Goal: Task Accomplishment & Management: Complete application form

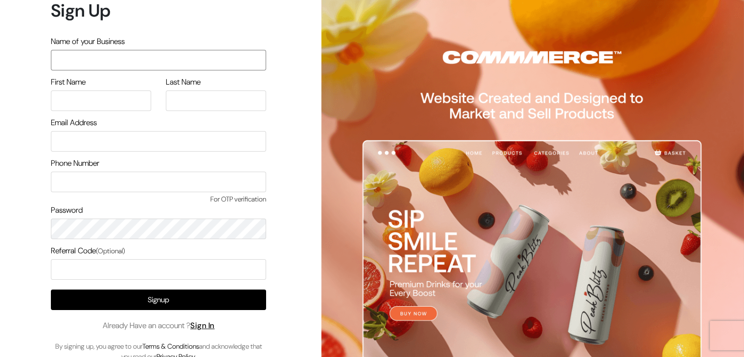
click at [82, 63] on input "text" at bounding box center [158, 60] width 215 height 21
type input "Test Store"
type input "C"
type input "G"
type input "mithilesh.cg@admaxlocal.com"
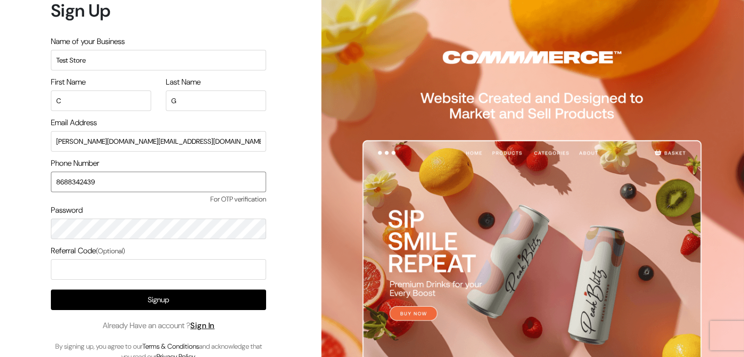
type input "8688342439"
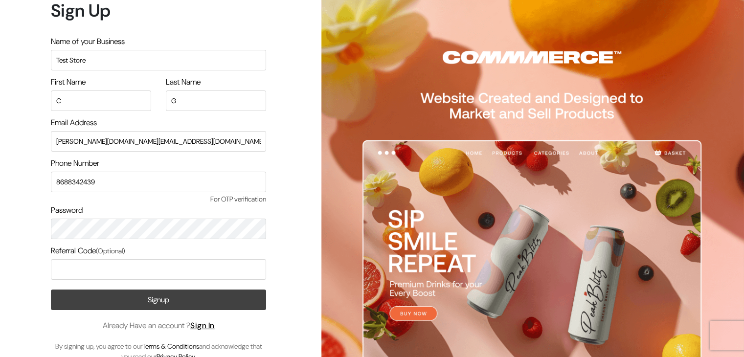
click at [128, 304] on button "Signup" at bounding box center [158, 300] width 215 height 21
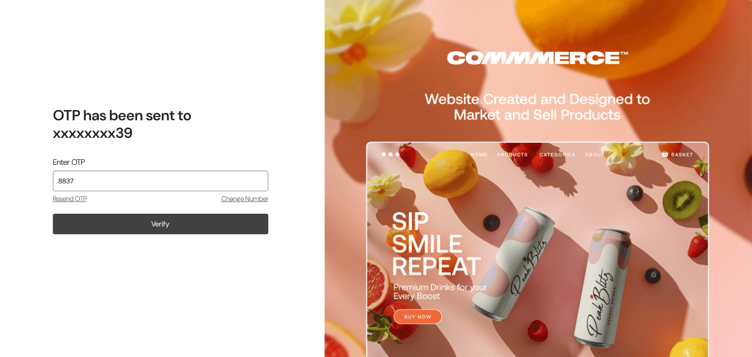
type input "8837"
click at [222, 231] on button "Verify" at bounding box center [160, 224] width 215 height 21
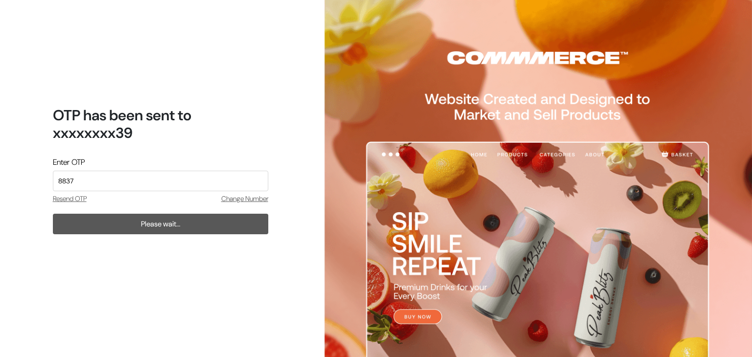
click at [63, 270] on div "OTP has been sent to xxxxxxxx39 Enter OTP 8837 Resend OTP Change Number Please …" at bounding box center [156, 178] width 313 height 357
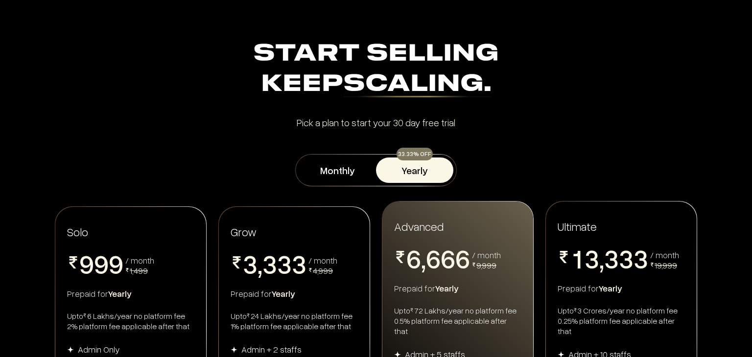
click at [653, 113] on div "Start Selling Keep Scaling. Start Selling Keep Scaling. Pick a plan to start yo…" at bounding box center [376, 83] width 646 height 88
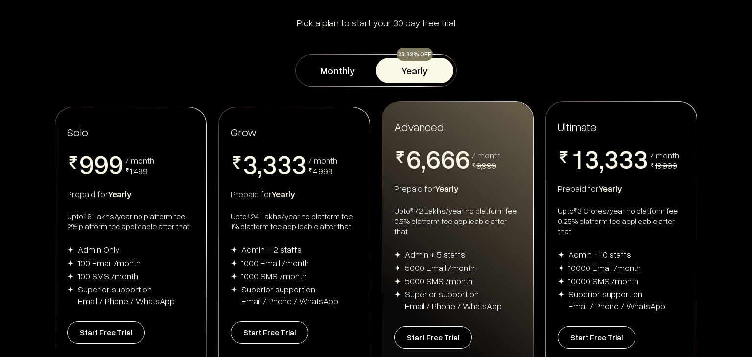
scroll to position [196, 0]
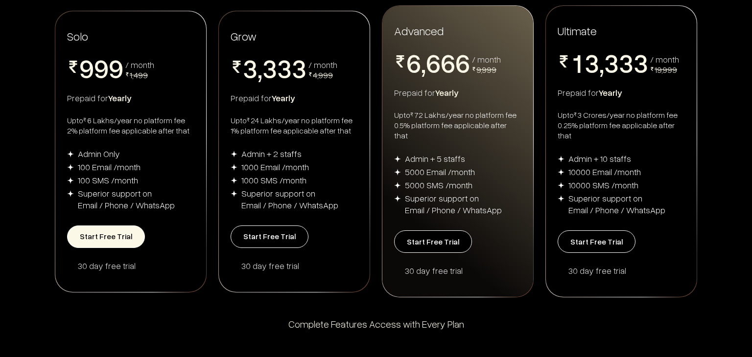
click at [114, 235] on button "Start Free Trial" at bounding box center [106, 237] width 78 height 23
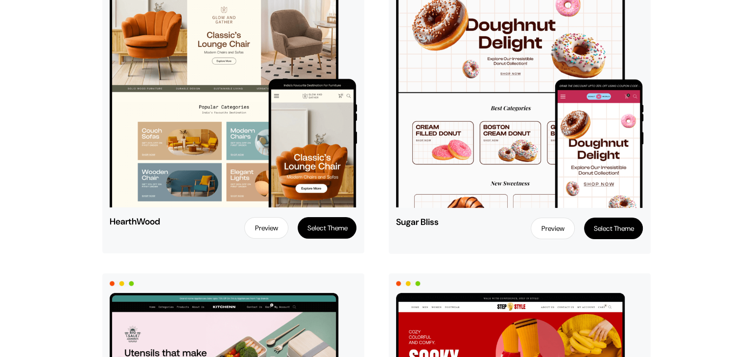
scroll to position [198, 0]
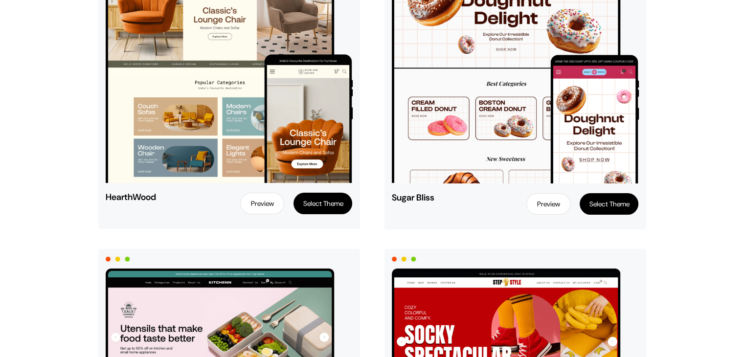
click at [317, 206] on button "Select Theme" at bounding box center [323, 204] width 59 height 22
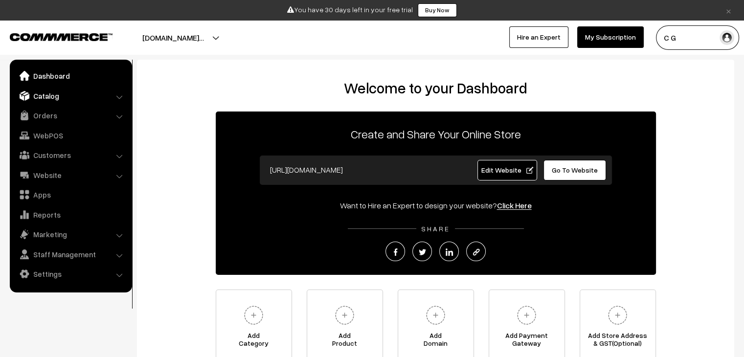
click at [64, 98] on link "Catalog" at bounding box center [70, 96] width 116 height 18
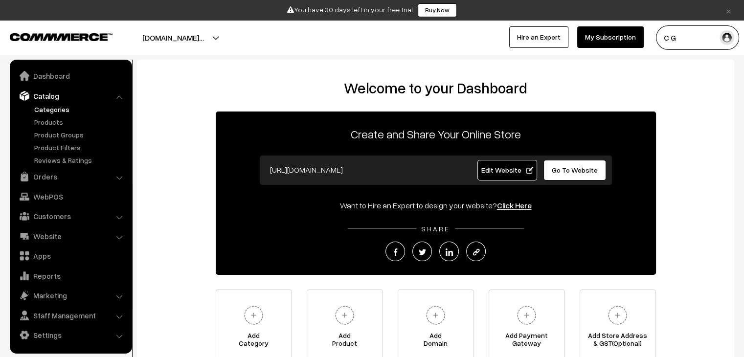
click at [64, 108] on link "Categories" at bounding box center [80, 109] width 97 height 10
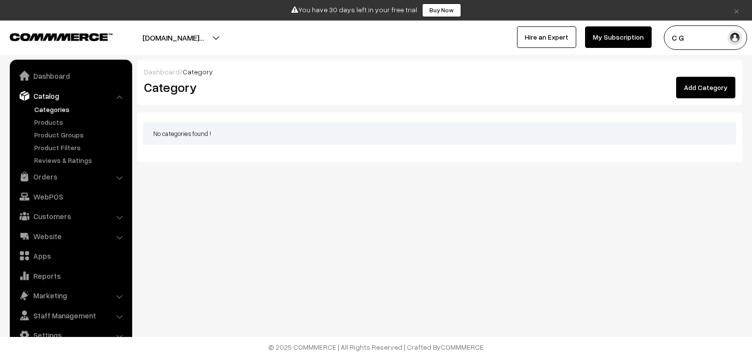
click at [730, 90] on link "Add Category" at bounding box center [705, 88] width 59 height 22
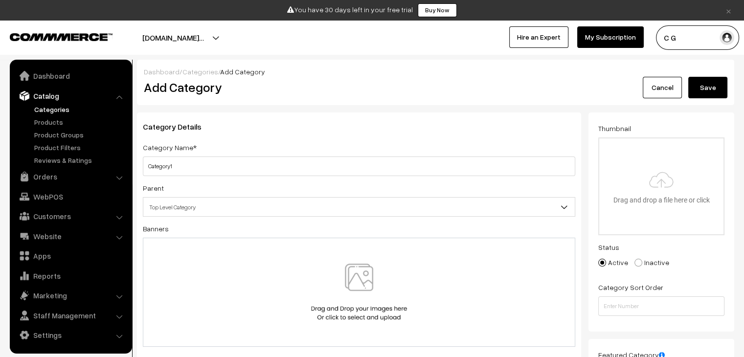
type input "Category1"
click at [706, 91] on button "Save" at bounding box center [708, 88] width 39 height 22
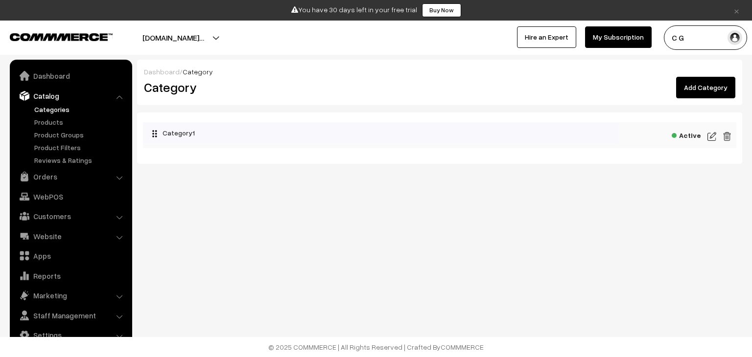
click at [690, 87] on link "Add Category" at bounding box center [705, 88] width 59 height 22
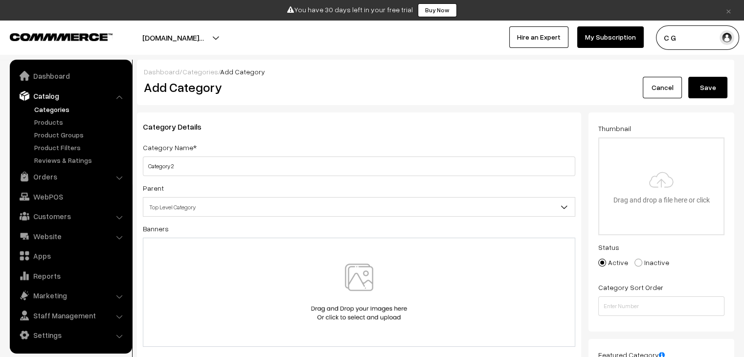
type input "Category 2"
click at [715, 86] on button "Save" at bounding box center [708, 88] width 39 height 22
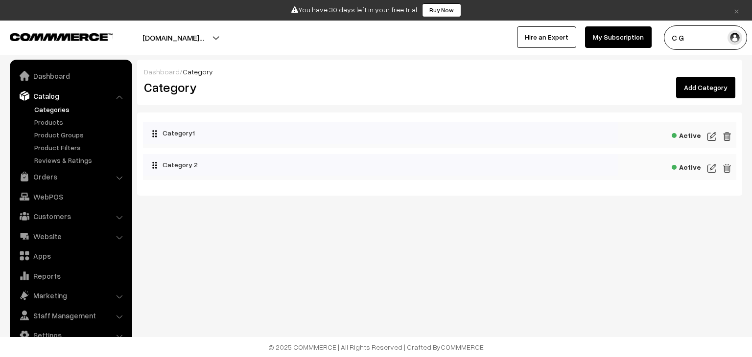
click at [697, 84] on link "Add Category" at bounding box center [705, 88] width 59 height 22
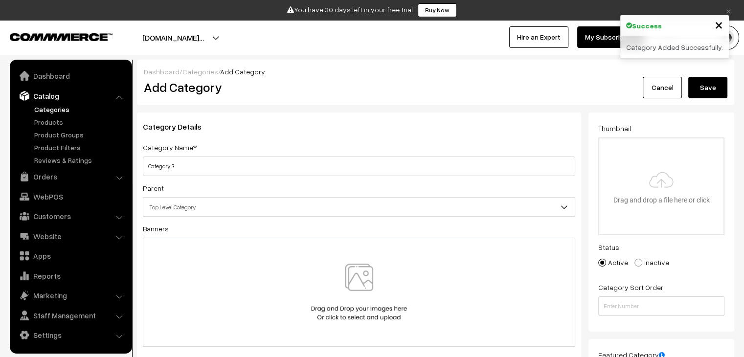
type input "Category 3"
click at [719, 81] on button "Save" at bounding box center [708, 88] width 39 height 22
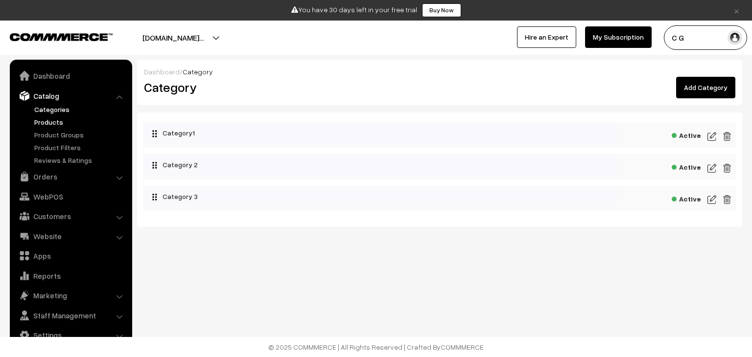
click at [56, 120] on link "Products" at bounding box center [80, 122] width 97 height 10
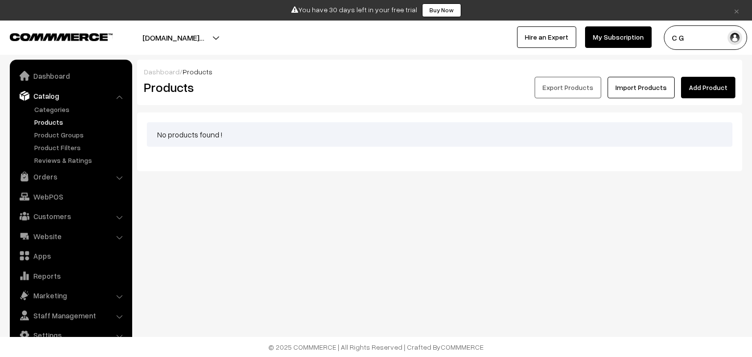
click at [717, 81] on link "Add Product" at bounding box center [708, 88] width 54 height 22
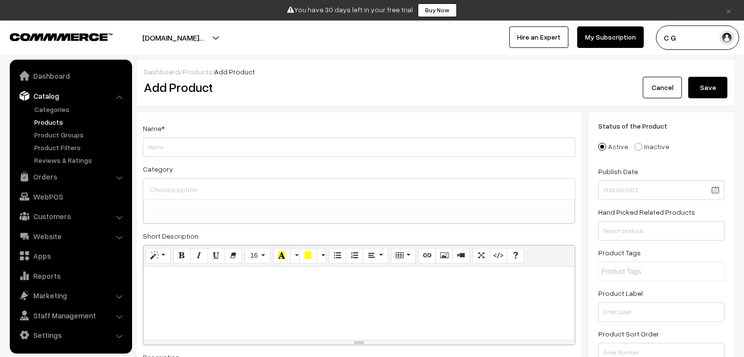
select select
type input "test"
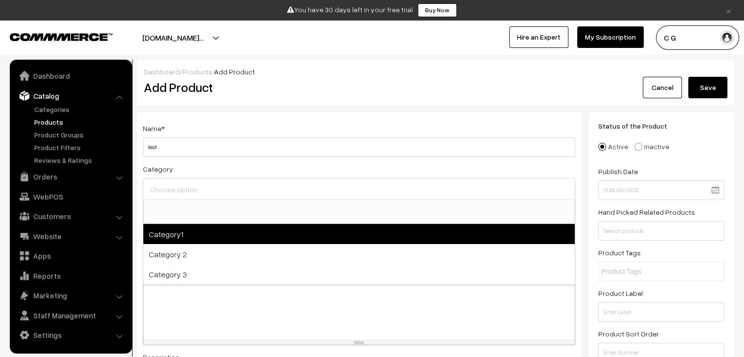
click at [198, 234] on span "Category1" at bounding box center [359, 234] width 432 height 20
select select "1"
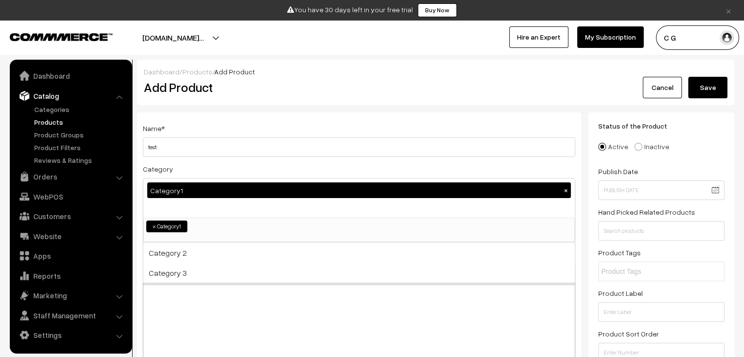
click at [211, 295] on p at bounding box center [359, 296] width 422 height 12
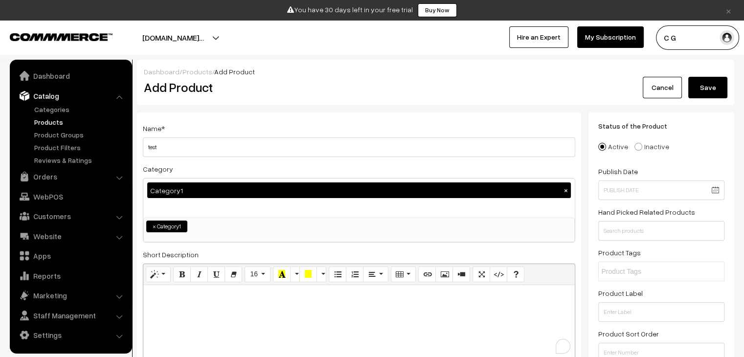
click at [740, 46] on div "C G My Profile Refer & Earn Support Sign Out Hire an Expert My Subscription" at bounding box center [562, 37] width 380 height 24
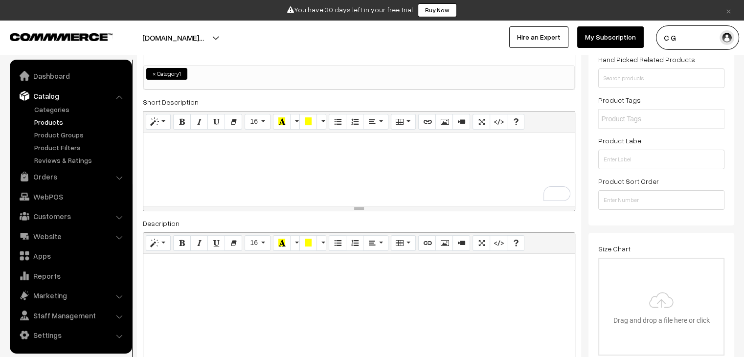
scroll to position [169, 0]
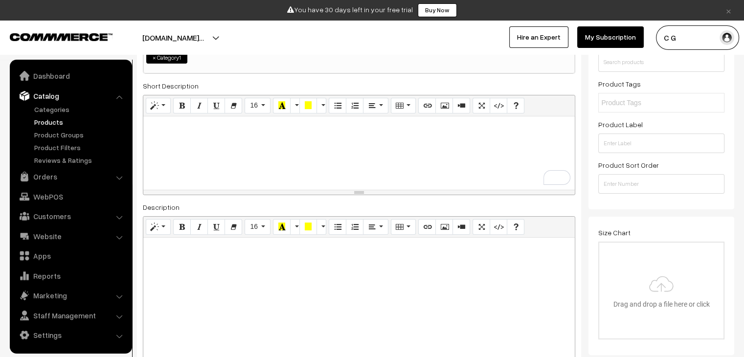
click at [245, 147] on div "To enrich screen reader interactions, please activate Accessibility in Grammarl…" at bounding box center [359, 152] width 432 height 73
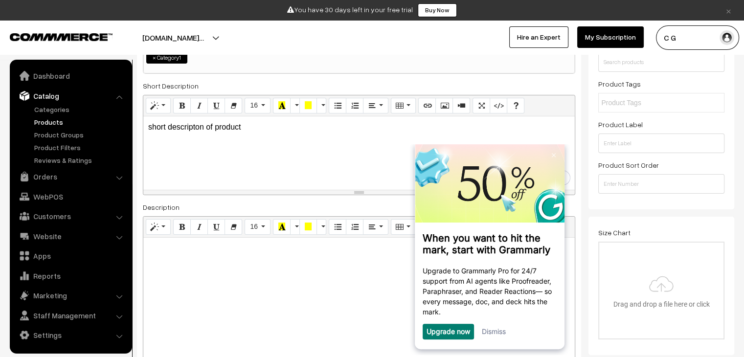
click at [240, 261] on div at bounding box center [359, 299] width 432 height 122
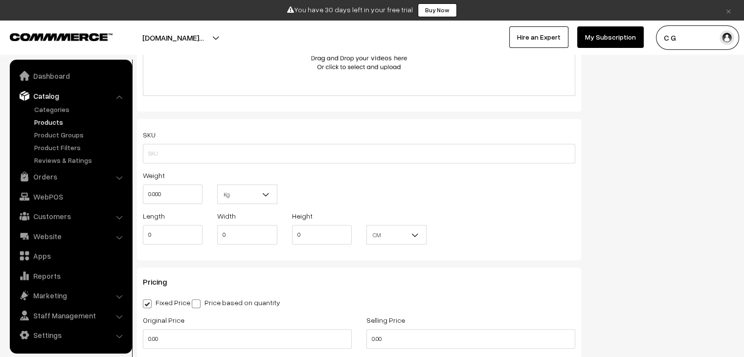
scroll to position [734, 0]
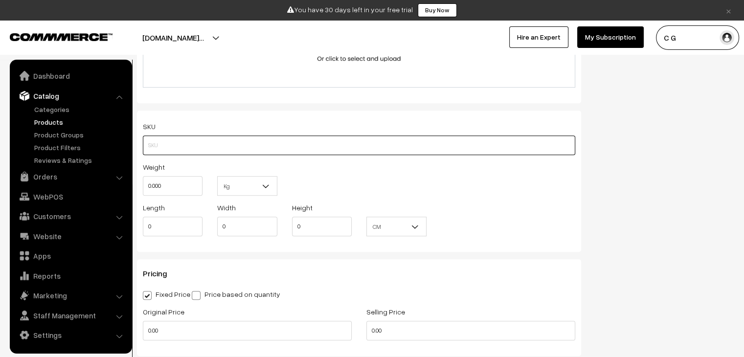
click at [434, 154] on input "text" at bounding box center [359, 146] width 433 height 20
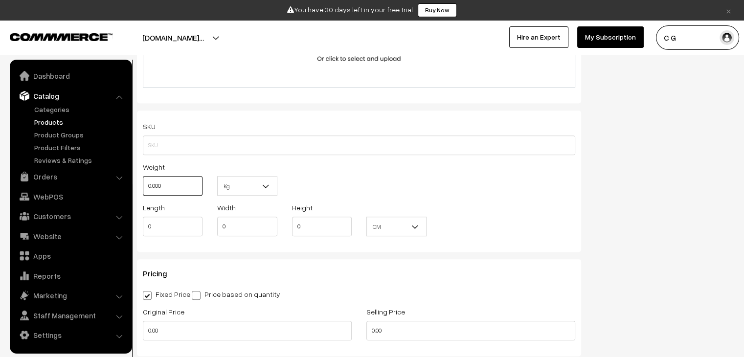
click at [187, 188] on input "0.000" at bounding box center [173, 186] width 60 height 20
type input "0"
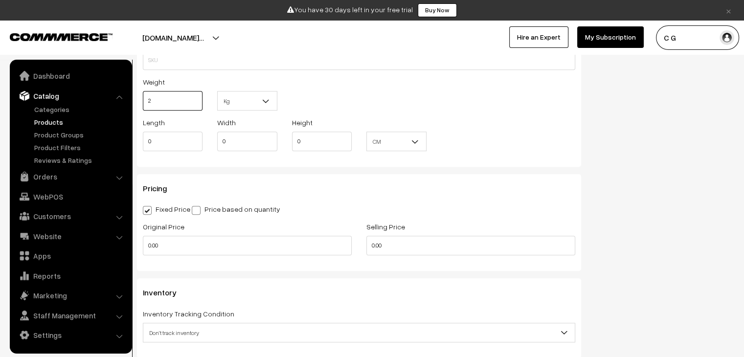
scroll to position [862, 0]
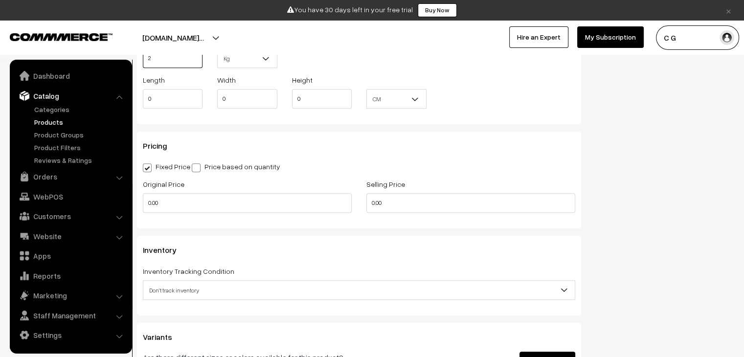
type input "2"
click at [244, 206] on input "0.00" at bounding box center [247, 203] width 209 height 20
type input "0"
type input "1500"
click at [384, 202] on input "0.00" at bounding box center [471, 203] width 209 height 20
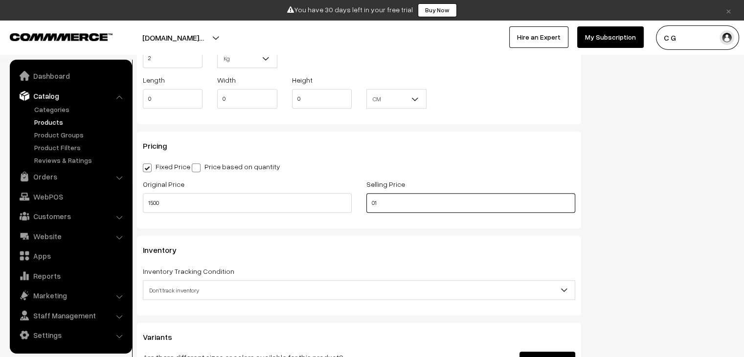
type input "0"
type input "1300"
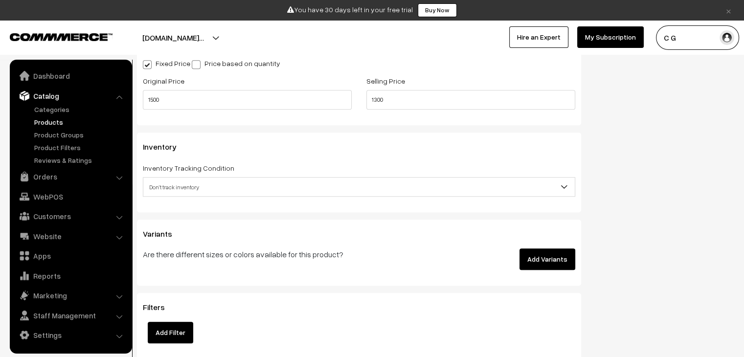
scroll to position [967, 0]
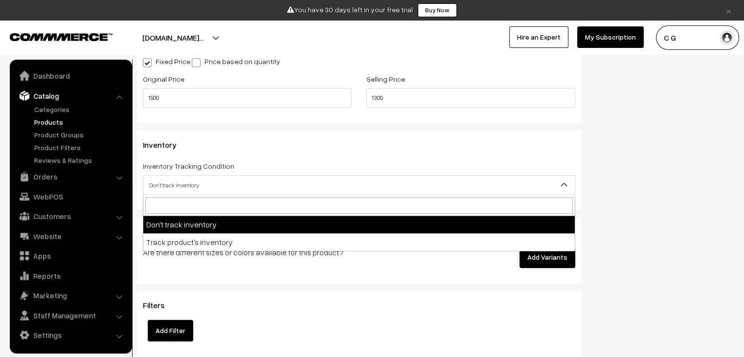
click at [259, 188] on span "Don't track inventory" at bounding box center [359, 185] width 432 height 17
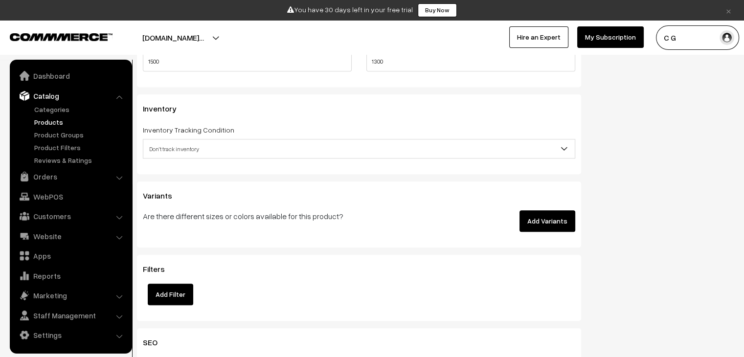
scroll to position [1016, 0]
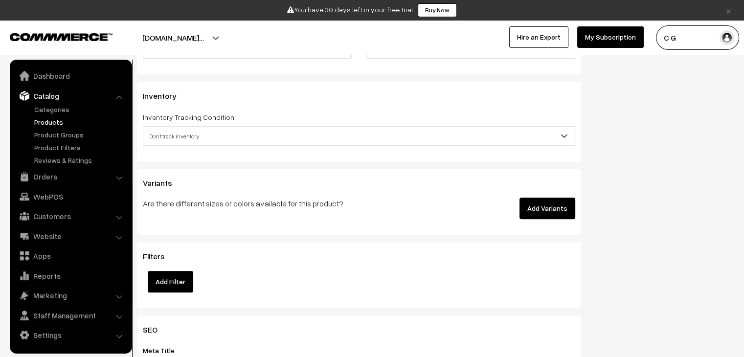
click at [547, 202] on button "Add Variants" at bounding box center [548, 209] width 56 height 22
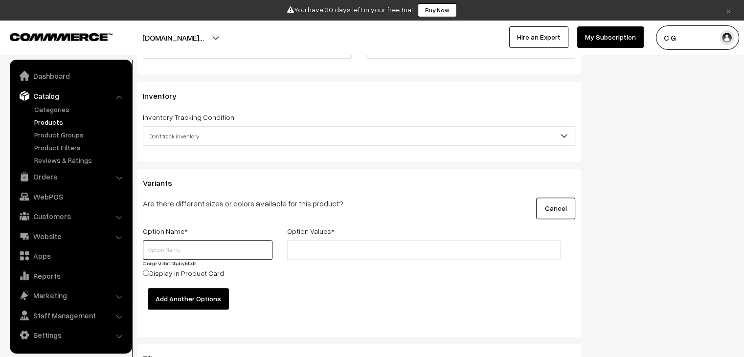
click at [201, 252] on input "text" at bounding box center [208, 250] width 130 height 20
type input "Size"
click at [307, 253] on input "text" at bounding box center [333, 250] width 86 height 10
type input "s"
click at [219, 247] on input "Size" at bounding box center [208, 250] width 130 height 20
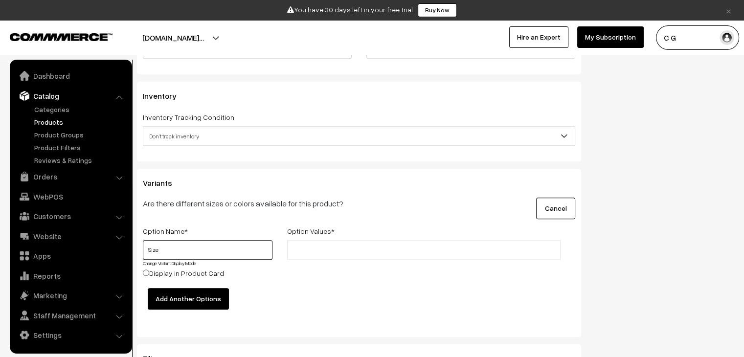
click at [219, 247] on input "Size" at bounding box center [208, 250] width 130 height 20
type input "Size"
click at [336, 252] on input "text" at bounding box center [333, 250] width 86 height 10
type input "m"
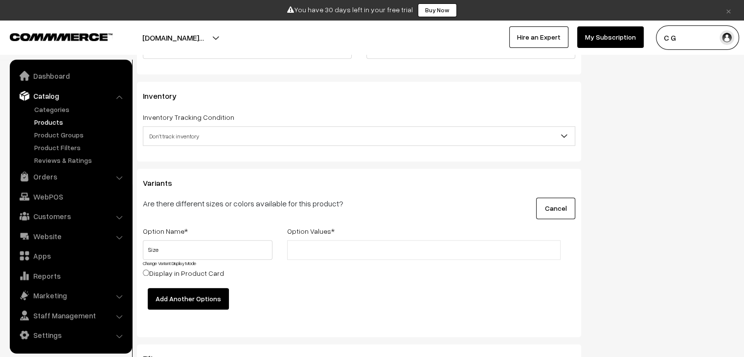
type input "A"
type input "S"
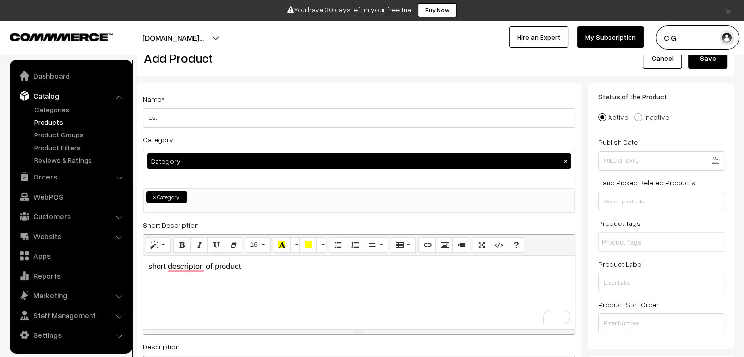
scroll to position [0, 0]
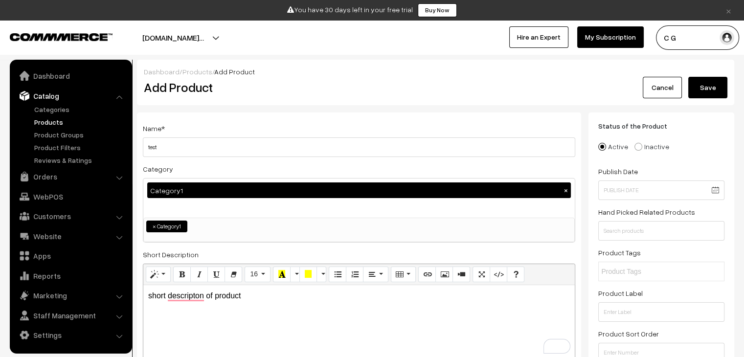
click at [717, 88] on button "Save" at bounding box center [708, 88] width 39 height 22
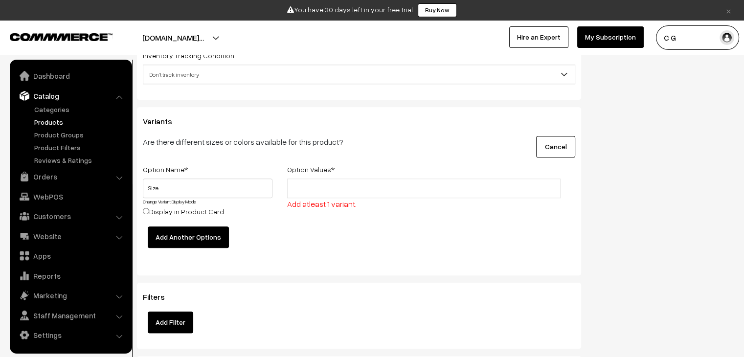
scroll to position [1052, 0]
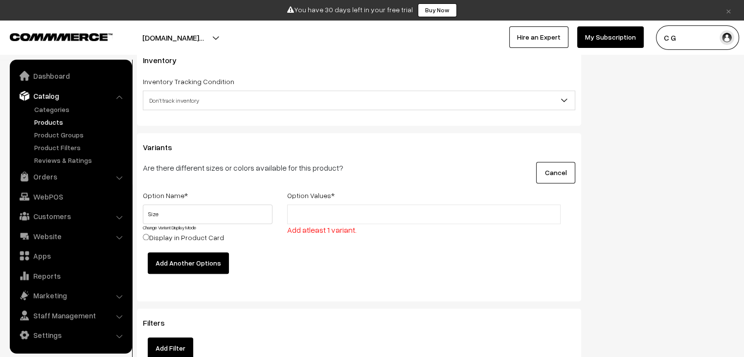
click at [354, 212] on input "text" at bounding box center [333, 214] width 86 height 10
click at [188, 235] on label "Display in Product Card" at bounding box center [183, 237] width 81 height 10
click at [149, 235] on input "Display in Product Card" at bounding box center [146, 237] width 6 height 6
radio input "true"
click at [57, 77] on link "Dashboard" at bounding box center [70, 76] width 116 height 18
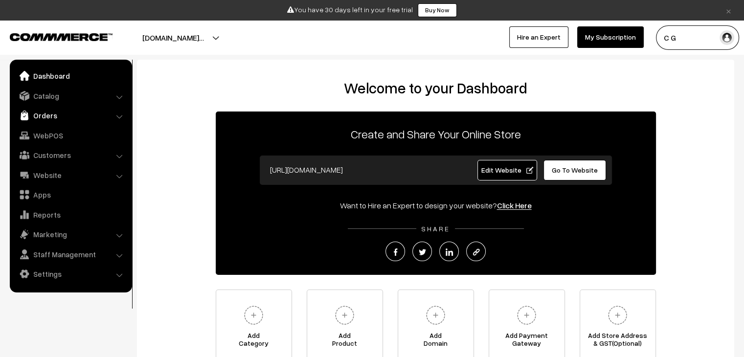
click at [119, 113] on link "Orders" at bounding box center [70, 116] width 116 height 18
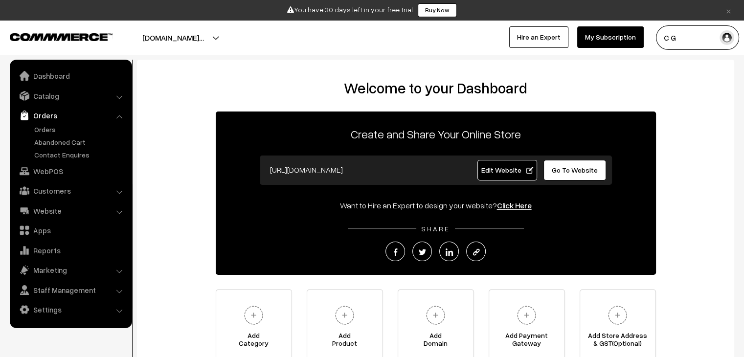
click at [119, 113] on link "Orders" at bounding box center [70, 116] width 116 height 18
click at [238, 34] on button "[DOMAIN_NAME]…" at bounding box center [173, 37] width 130 height 24
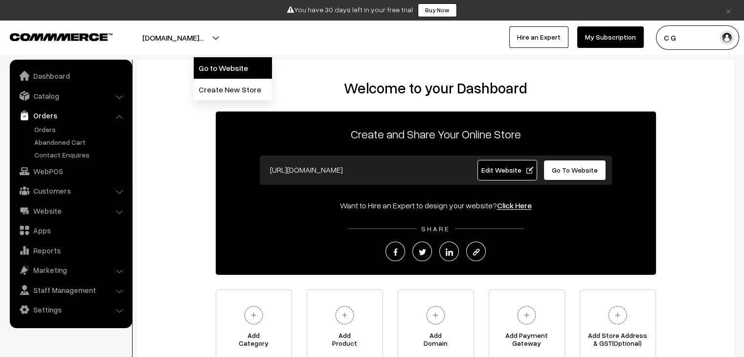
click at [232, 71] on link "Go to Website" at bounding box center [233, 68] width 78 height 22
